Goal: Task Accomplishment & Management: Manage account settings

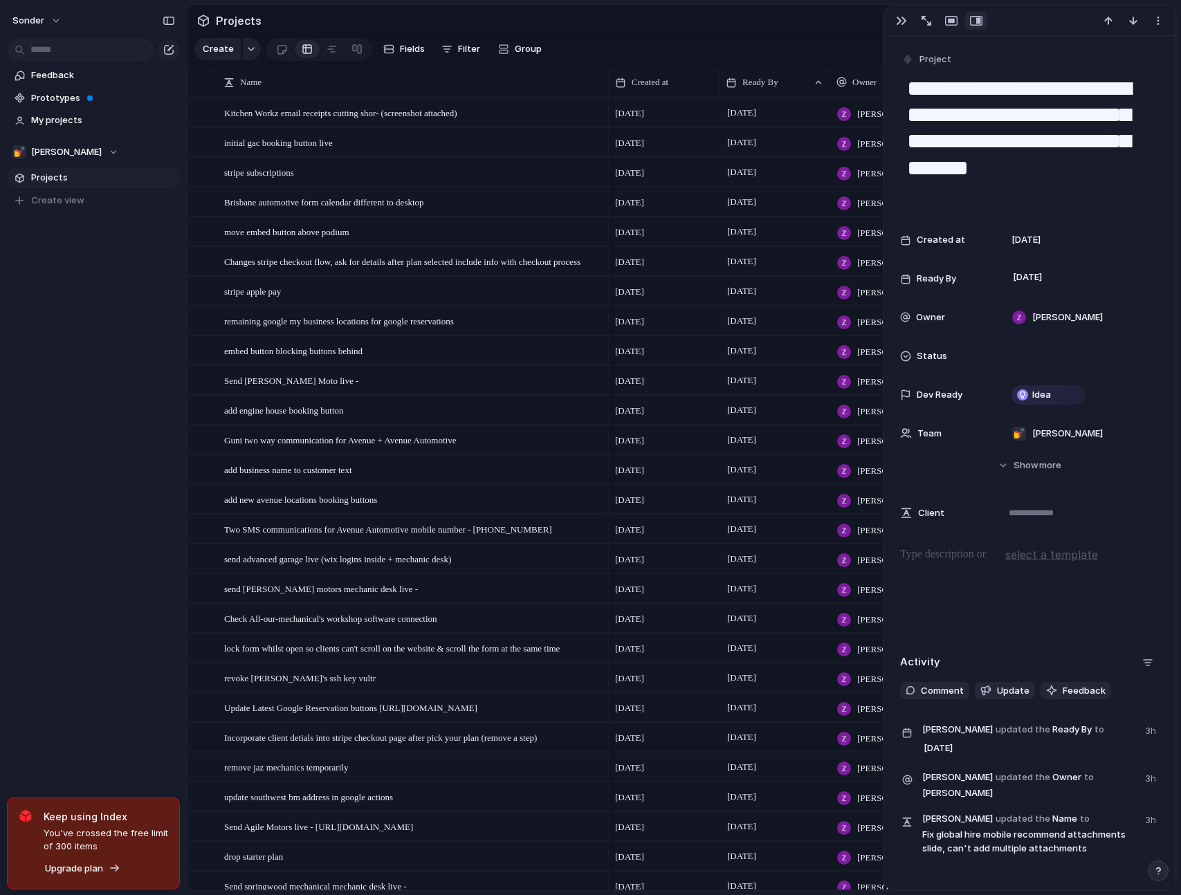
scroll to position [586, 0]
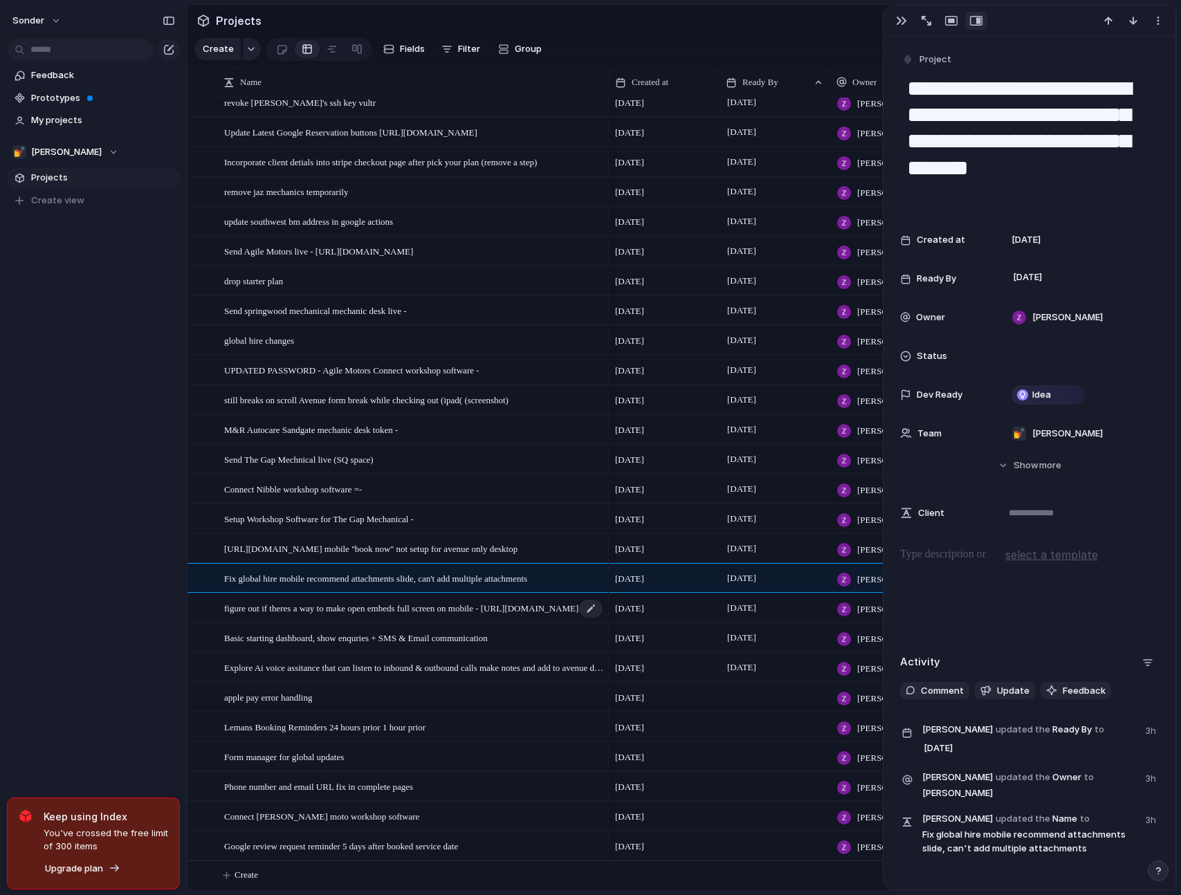
click at [500, 607] on span "figure out if theres a way to make open embeds full screen on mobile - [URL][DO…" at bounding box center [401, 608] width 354 height 16
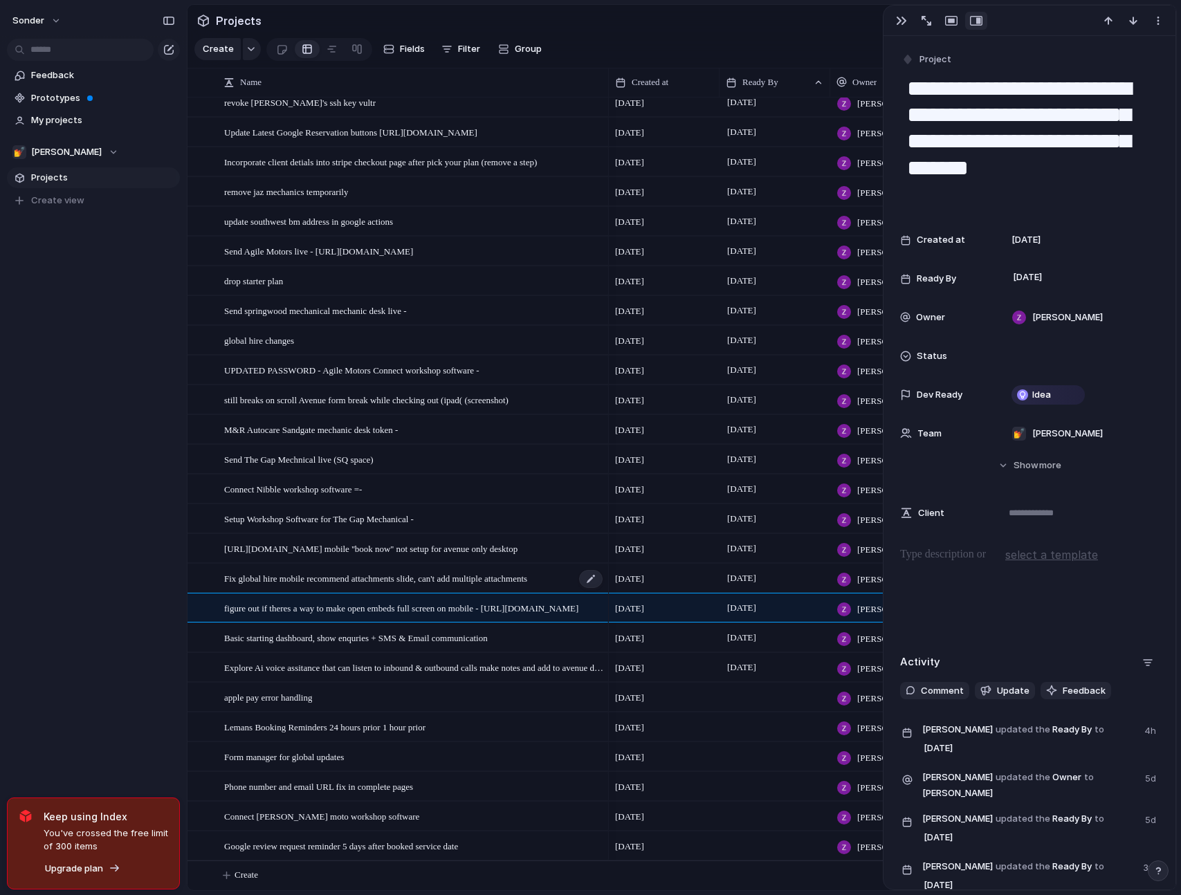
click at [506, 582] on span "Fix global hire mobile recommend attachments slide, can't add multiple attachme…" at bounding box center [375, 578] width 303 height 16
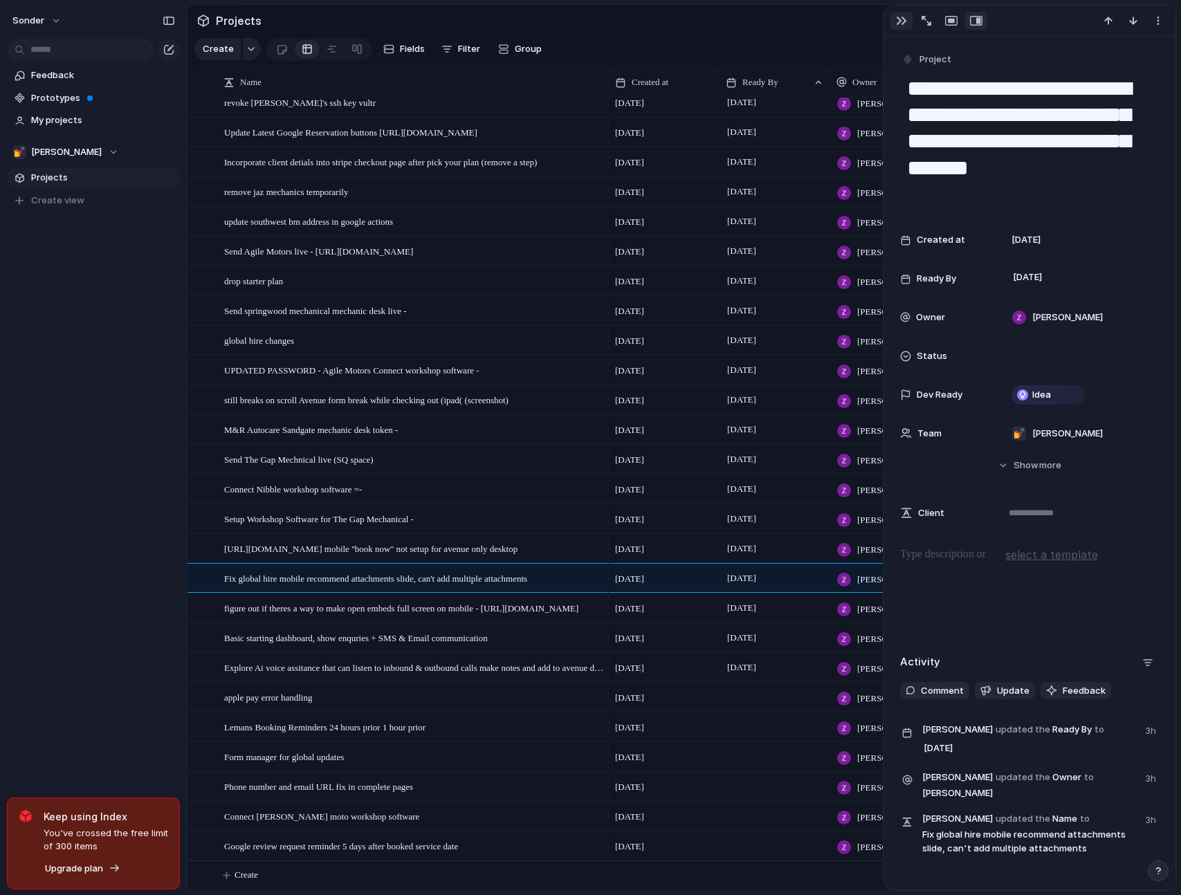
click at [903, 22] on div "button" at bounding box center [901, 20] width 11 height 11
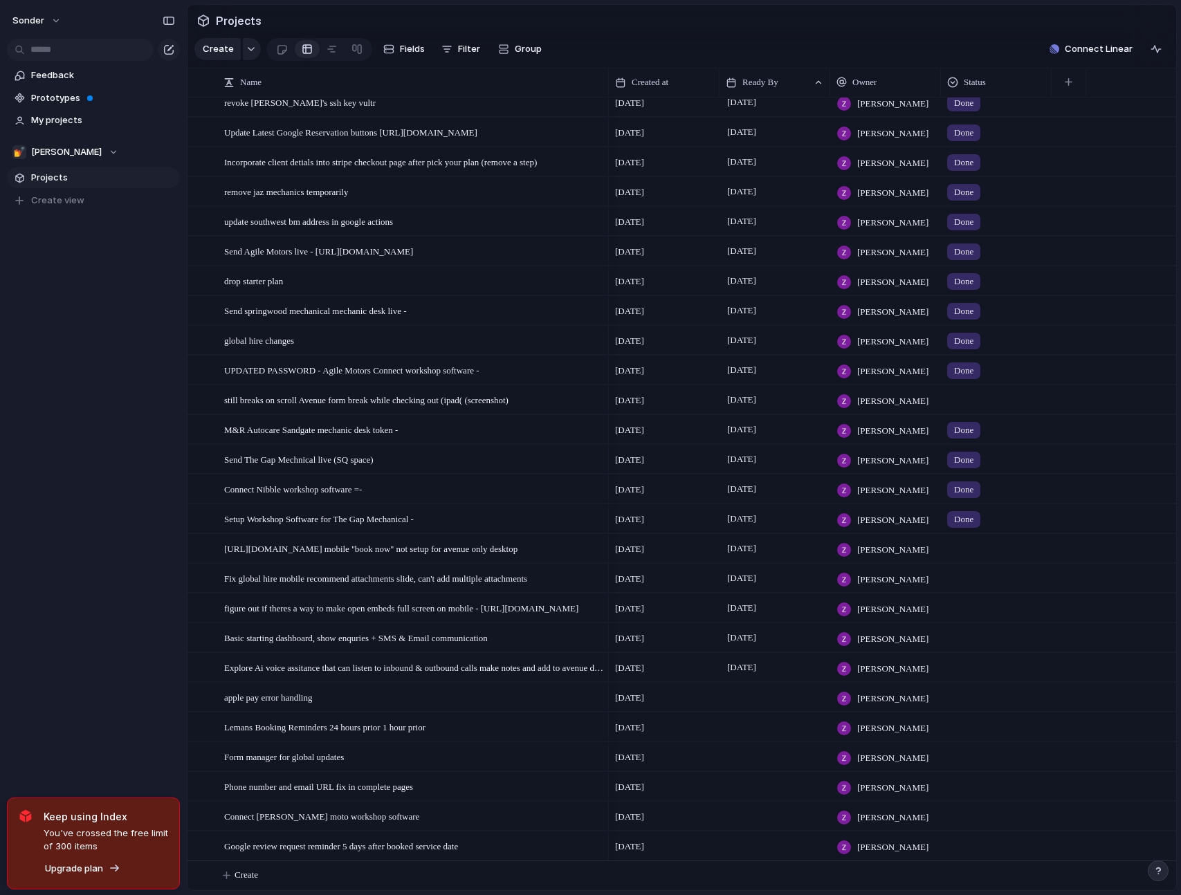
click at [975, 584] on div at bounding box center [995, 575] width 109 height 23
click at [979, 665] on div "Done" at bounding box center [968, 660] width 37 height 17
click at [957, 548] on div at bounding box center [995, 546] width 109 height 23
click at [399, 556] on div "Live Done In progress" at bounding box center [590, 447] width 1181 height 895
